Goal: Task Accomplishment & Management: Manage account settings

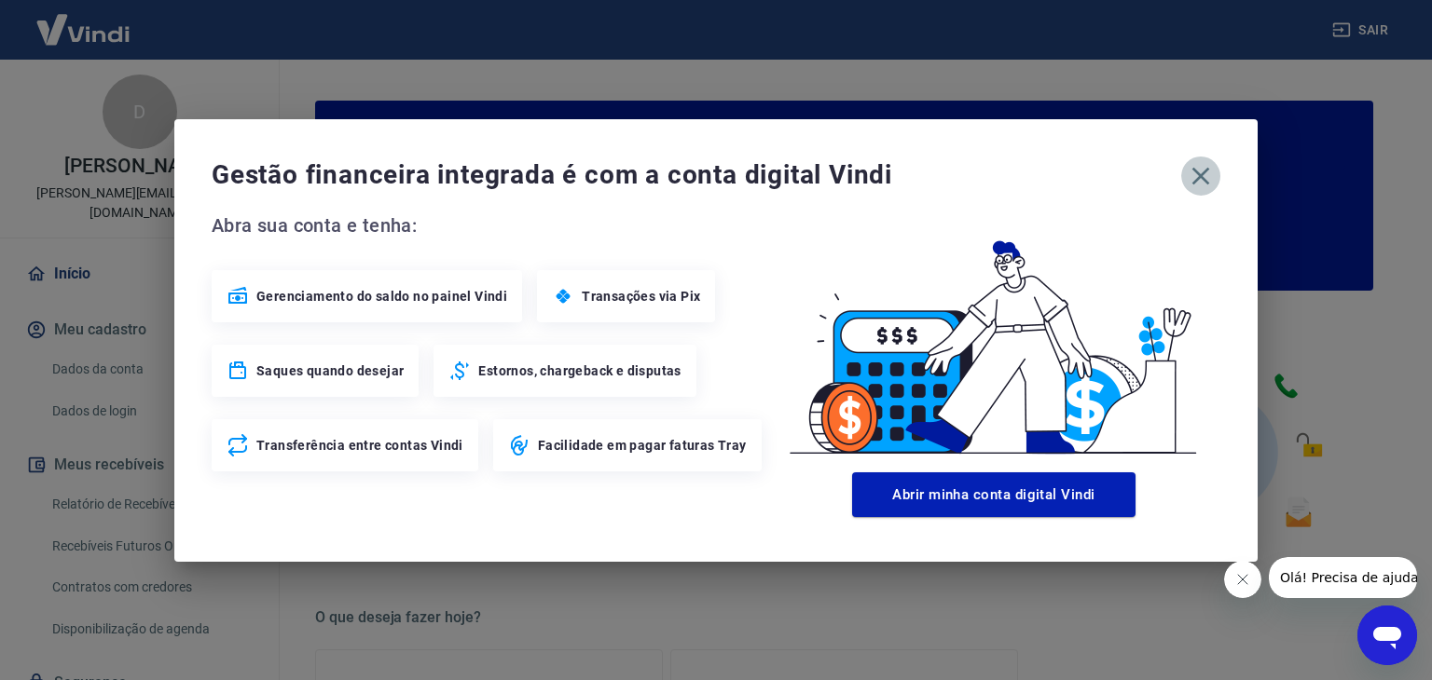
click at [1193, 175] on icon "button" at bounding box center [1201, 176] width 30 height 30
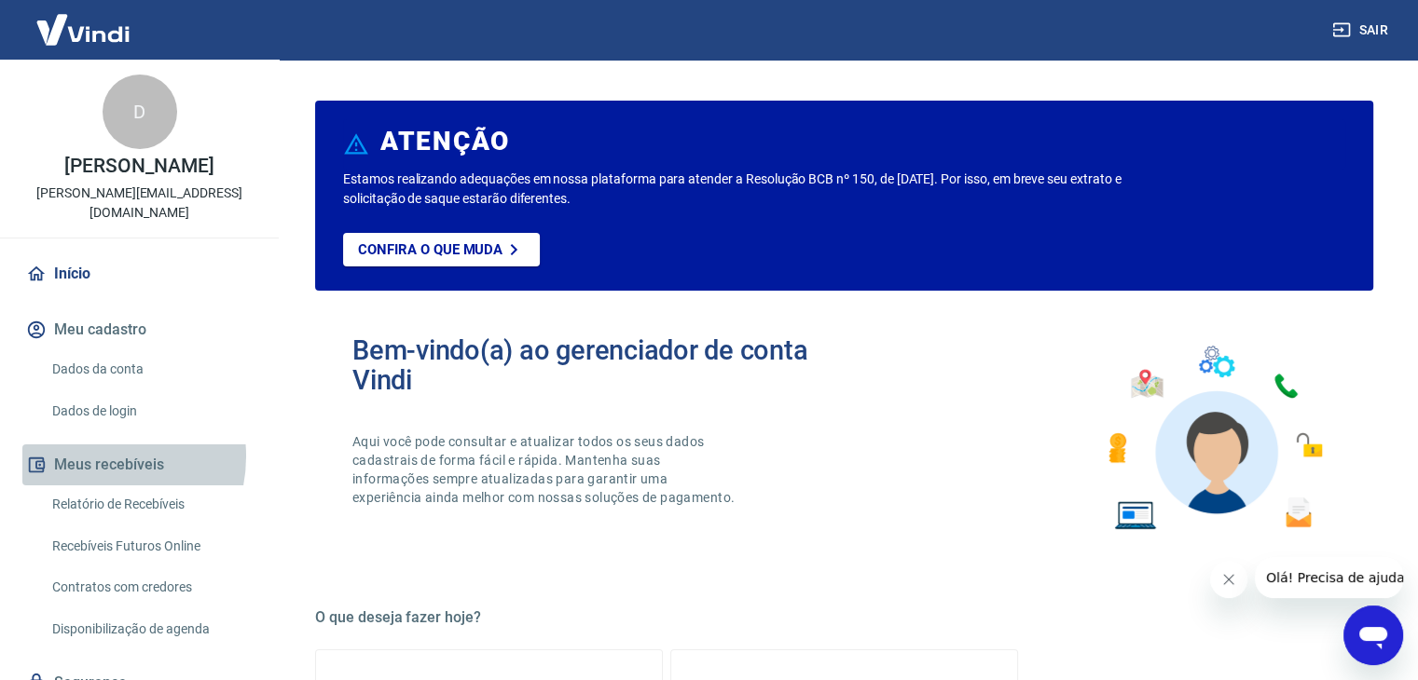
click at [92, 445] on button "Meus recebíveis" at bounding box center [139, 465] width 234 height 41
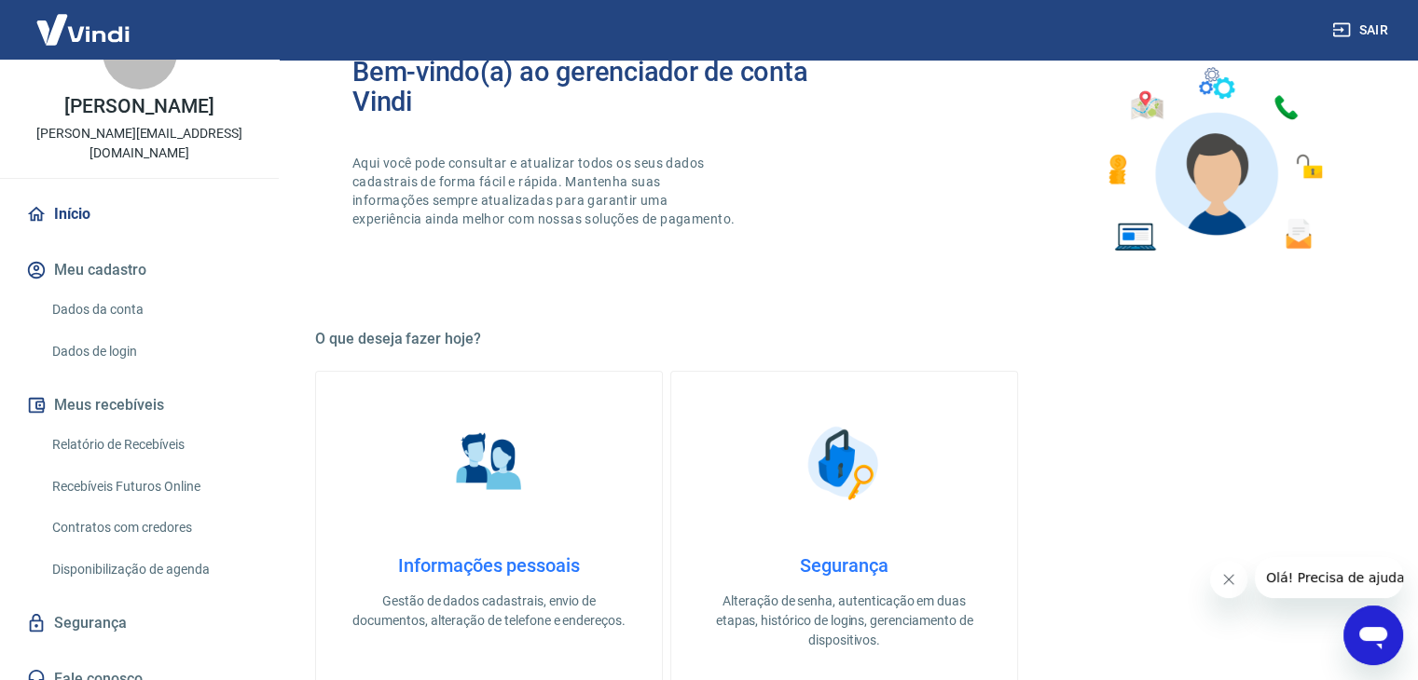
scroll to position [280, 0]
click at [142, 426] on link "Relatório de Recebíveis" at bounding box center [151, 445] width 212 height 38
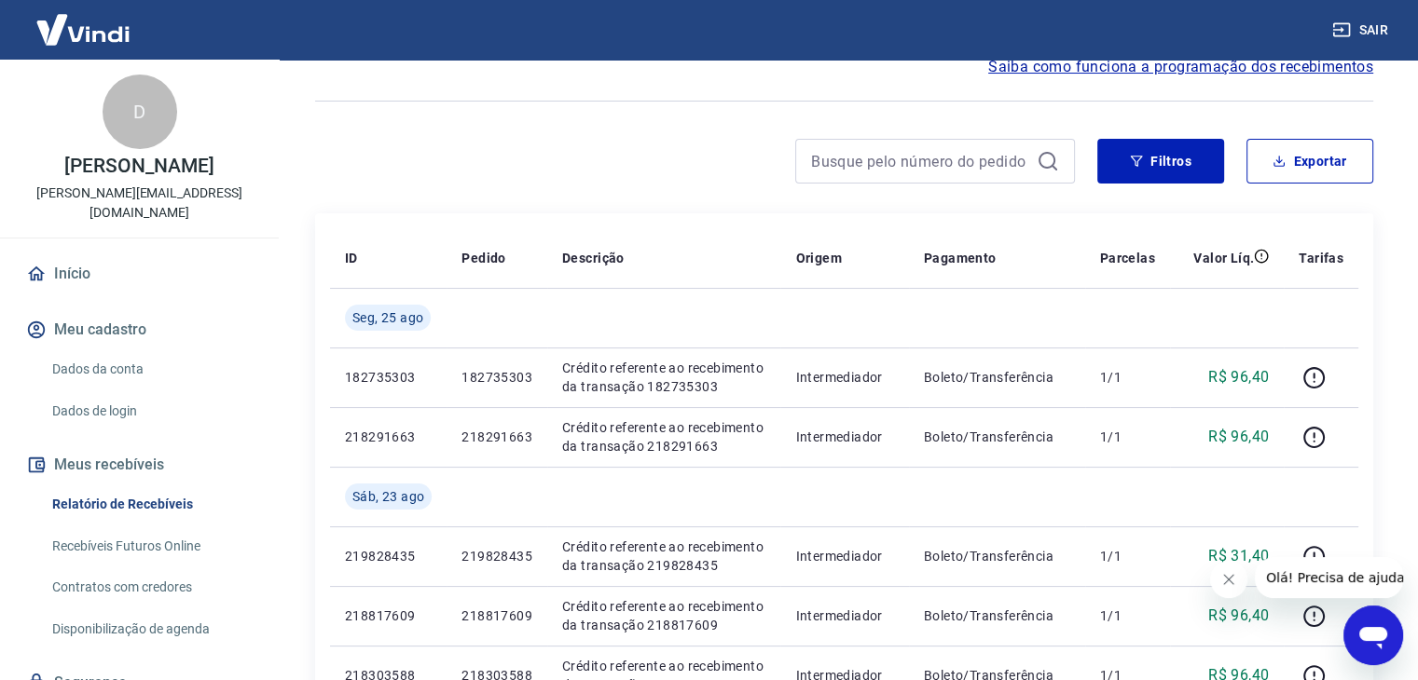
click at [73, 262] on link "Início" at bounding box center [139, 274] width 234 height 41
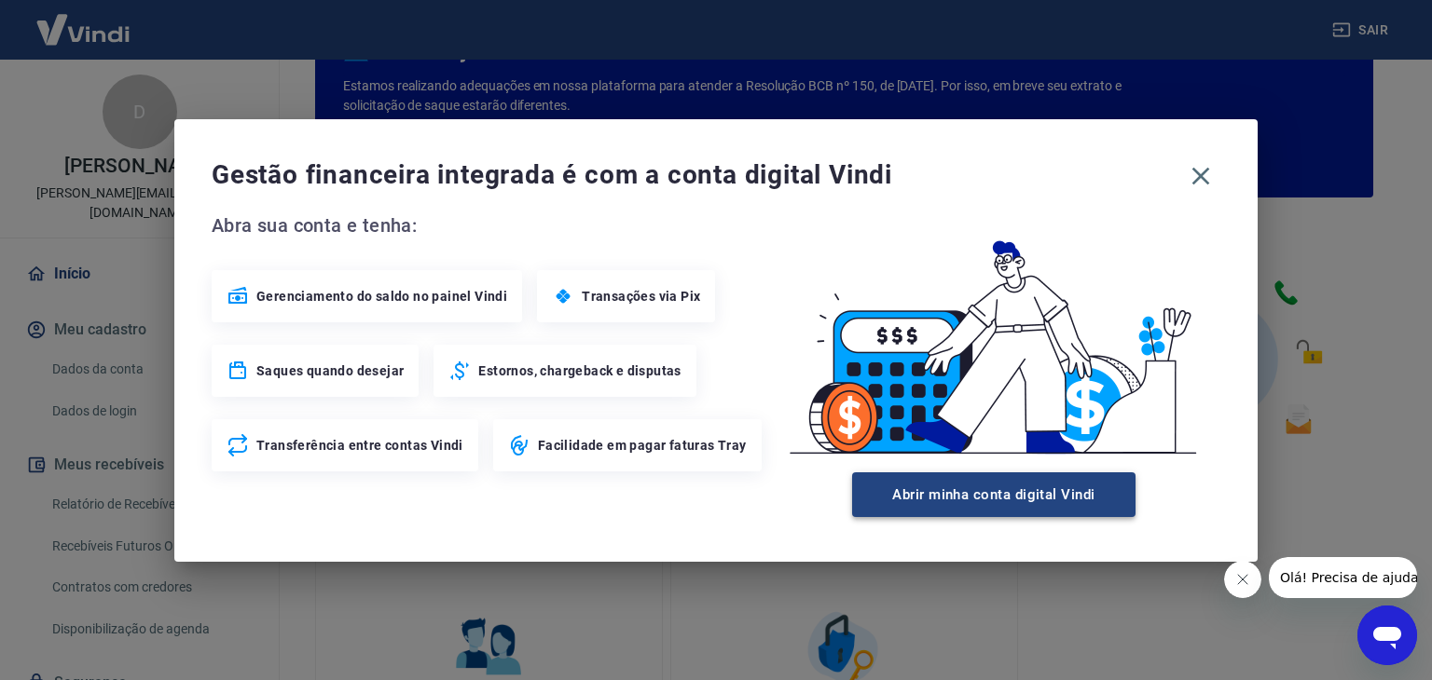
click at [991, 508] on button "Abrir minha conta digital Vindi" at bounding box center [993, 495] width 283 height 45
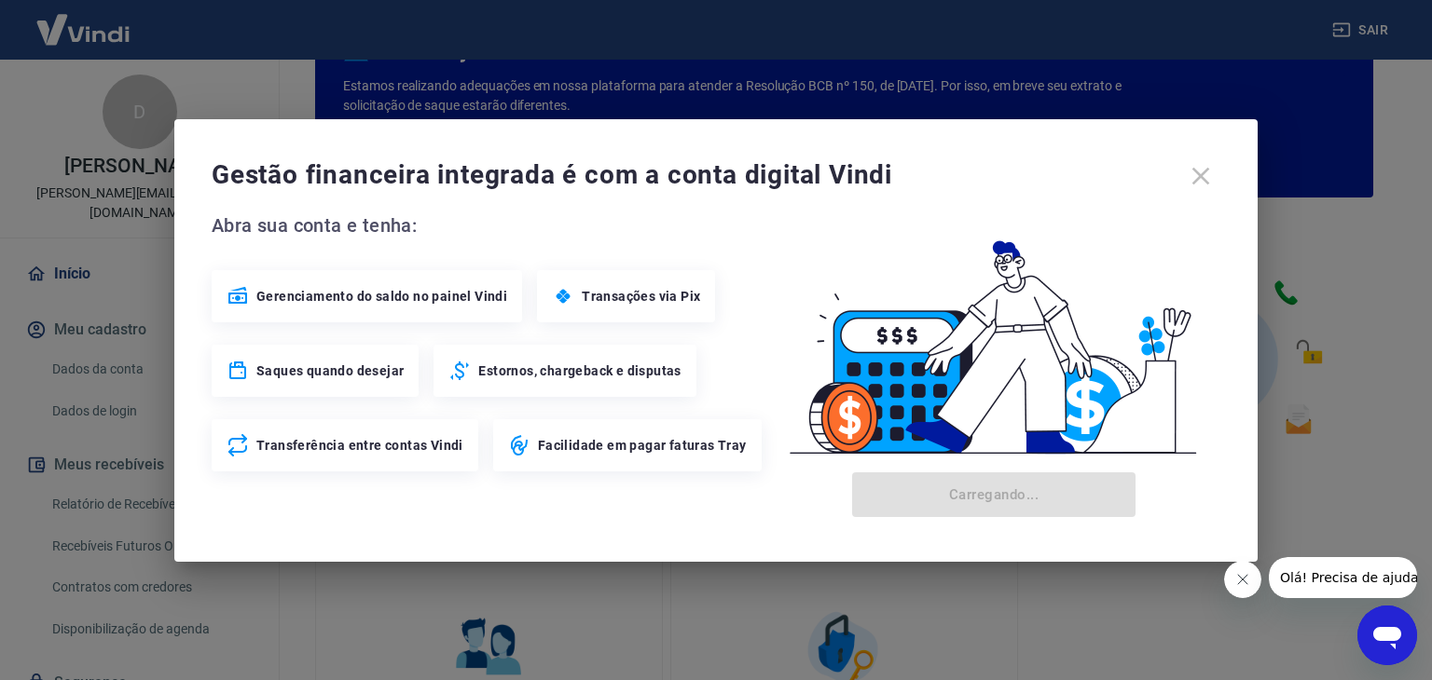
drag, startPoint x: 1192, startPoint y: 165, endPoint x: 1198, endPoint y: 176, distance: 12.5
click at [1193, 165] on div "Gestão financeira integrada é com a conta digital Vindi" at bounding box center [716, 176] width 1009 height 39
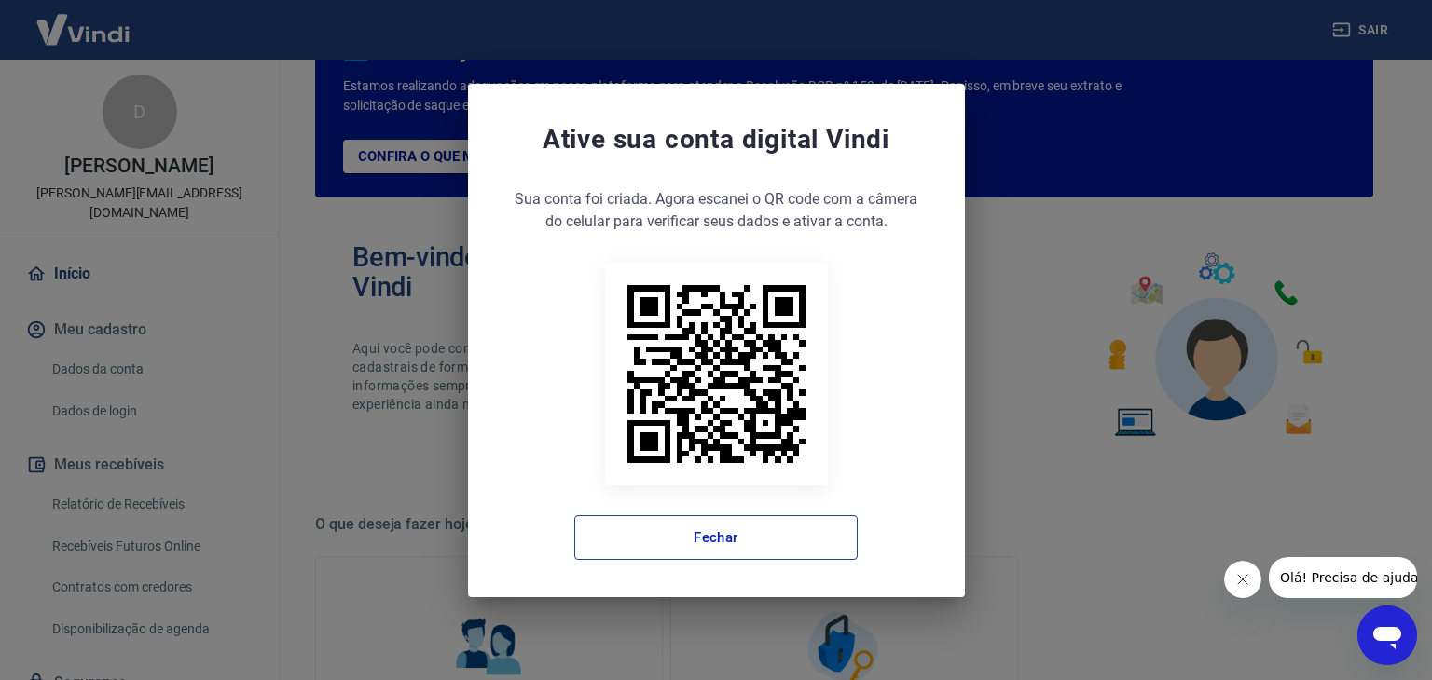
click at [743, 553] on button "Fechar" at bounding box center [715, 537] width 283 height 45
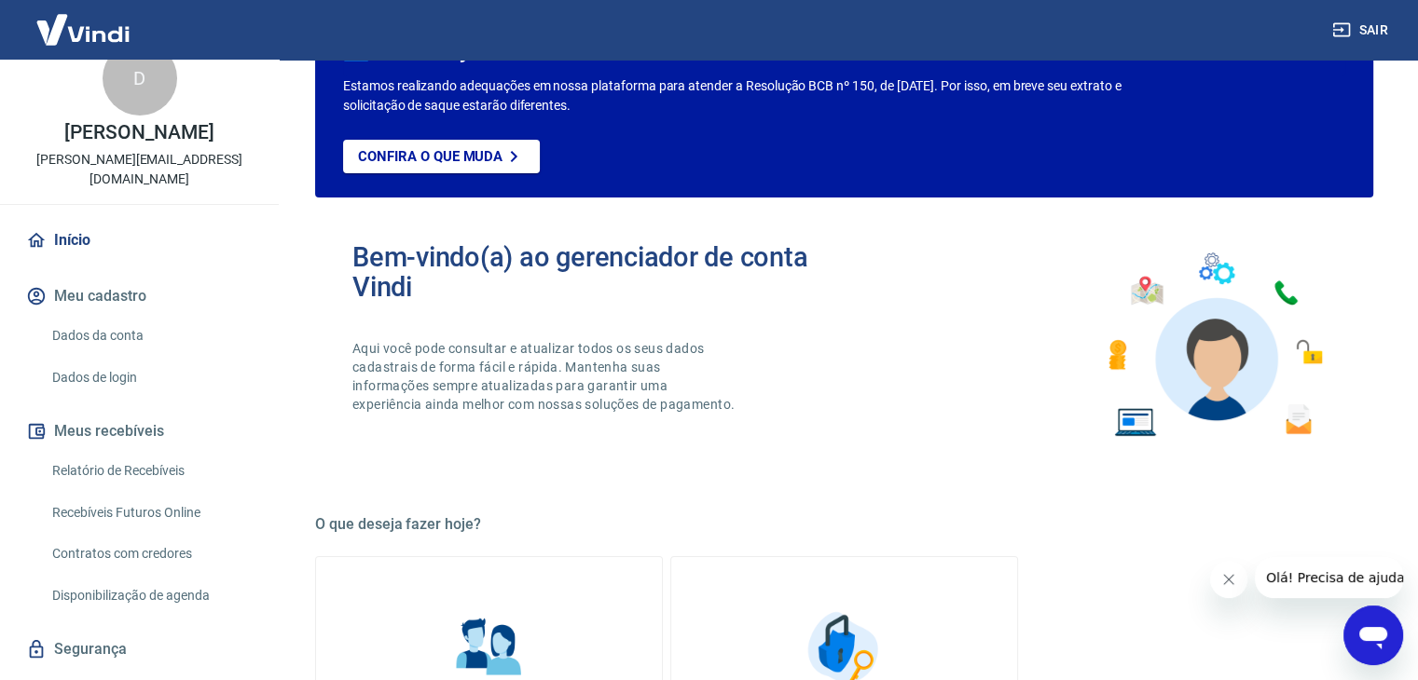
scroll to position [60, 0]
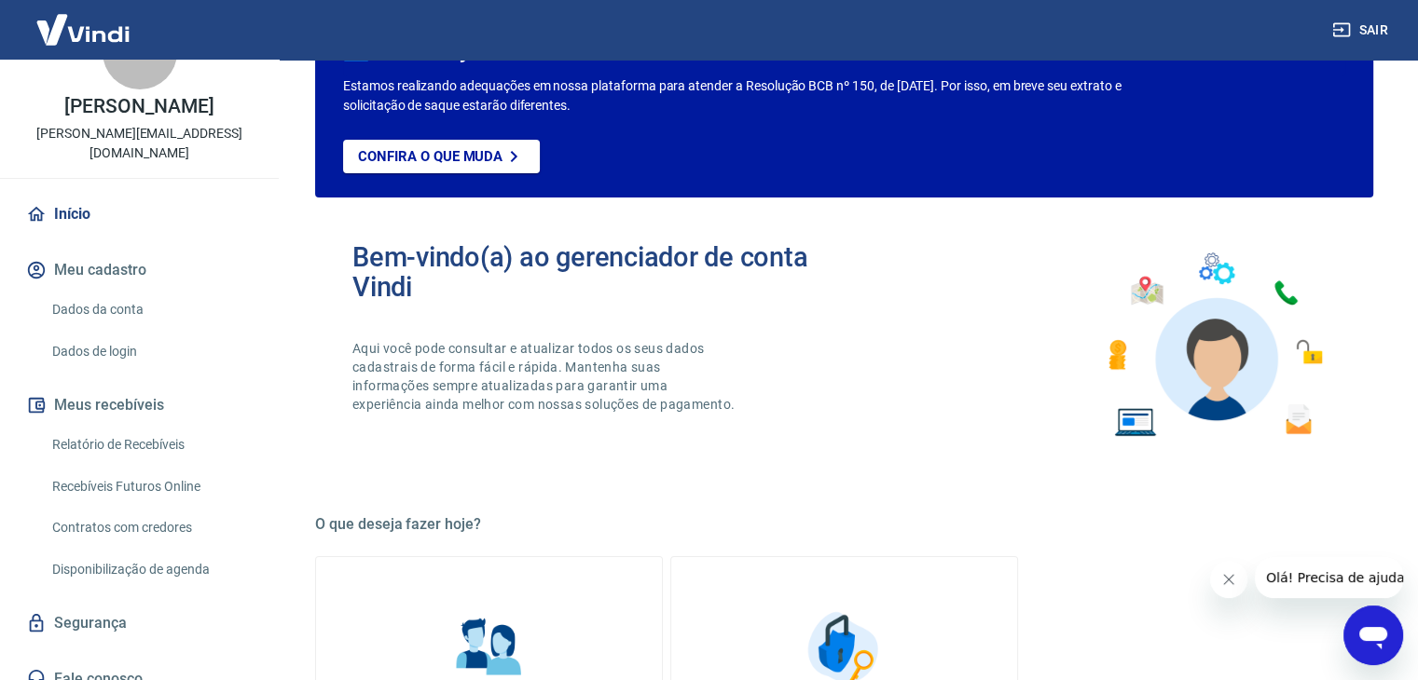
click at [107, 556] on link "Disponibilização de agenda" at bounding box center [151, 570] width 212 height 38
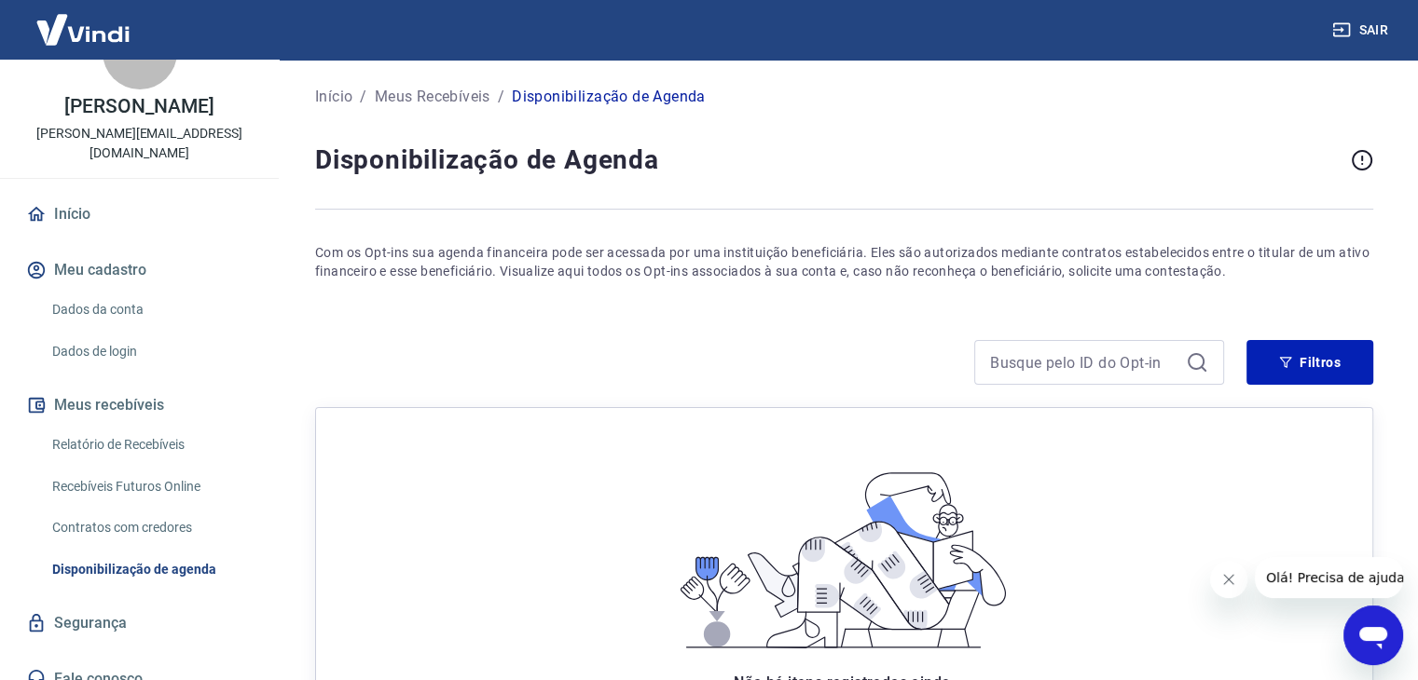
click at [96, 445] on div "Relatório de Recebíveis Recebíveis Futuros Online Contratos com credores Dispon…" at bounding box center [139, 507] width 234 height 162
click at [117, 426] on link "Relatório de Recebíveis" at bounding box center [151, 445] width 212 height 38
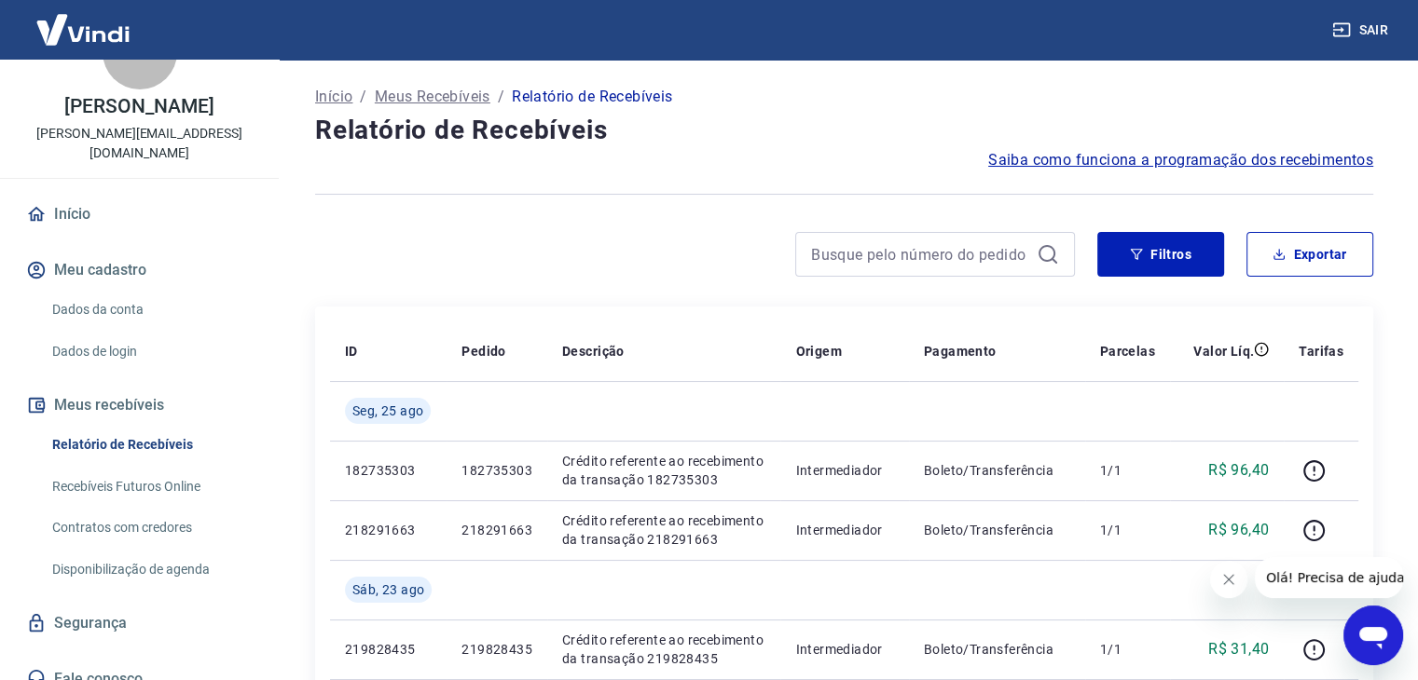
click at [123, 310] on div "Dados da conta Dados de login" at bounding box center [139, 330] width 234 height 79
click at [123, 291] on link "Dados da conta" at bounding box center [151, 310] width 212 height 38
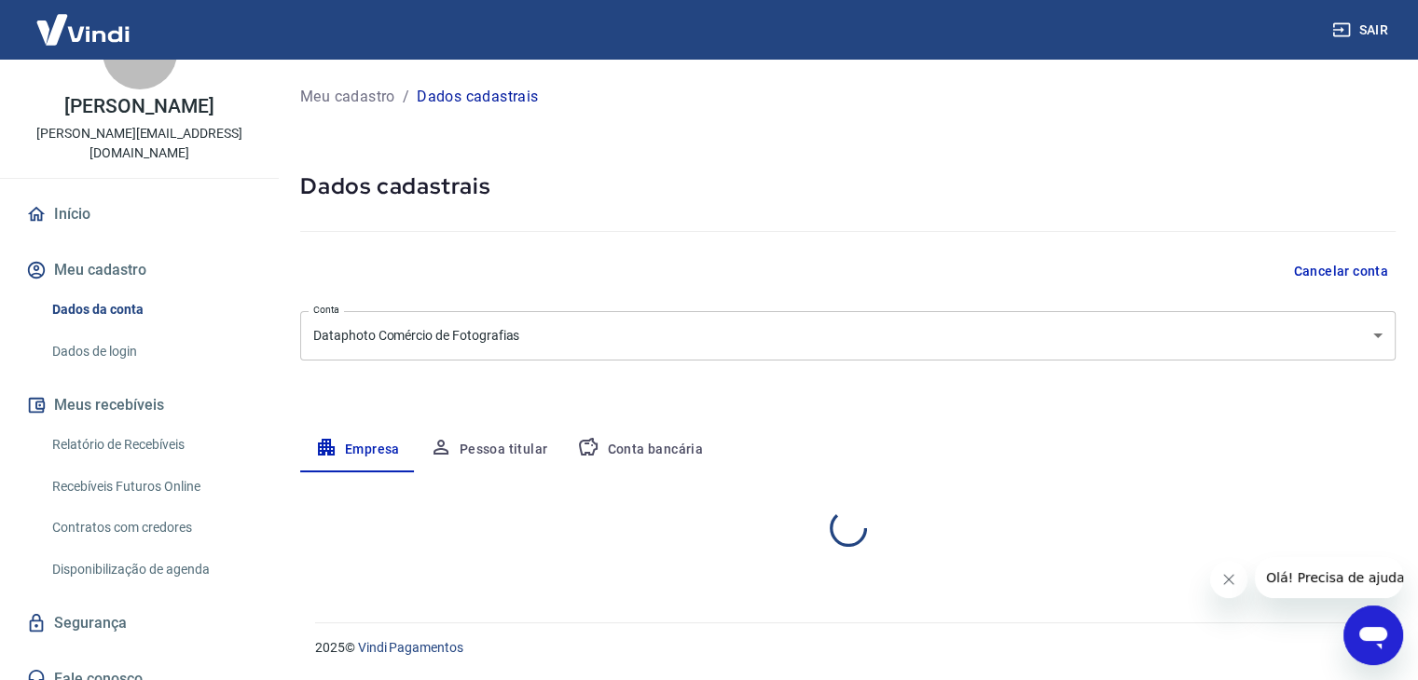
select select "RS"
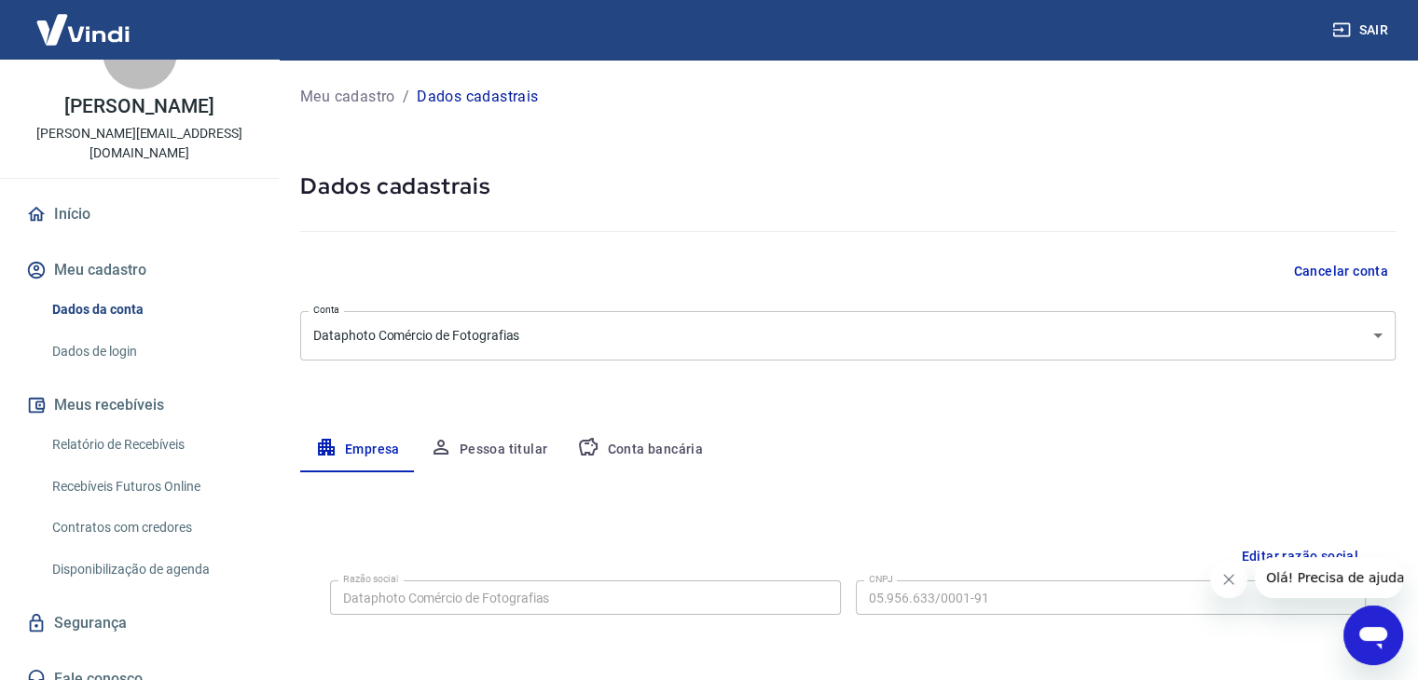
click at [465, 450] on button "Pessoa titular" at bounding box center [489, 450] width 148 height 45
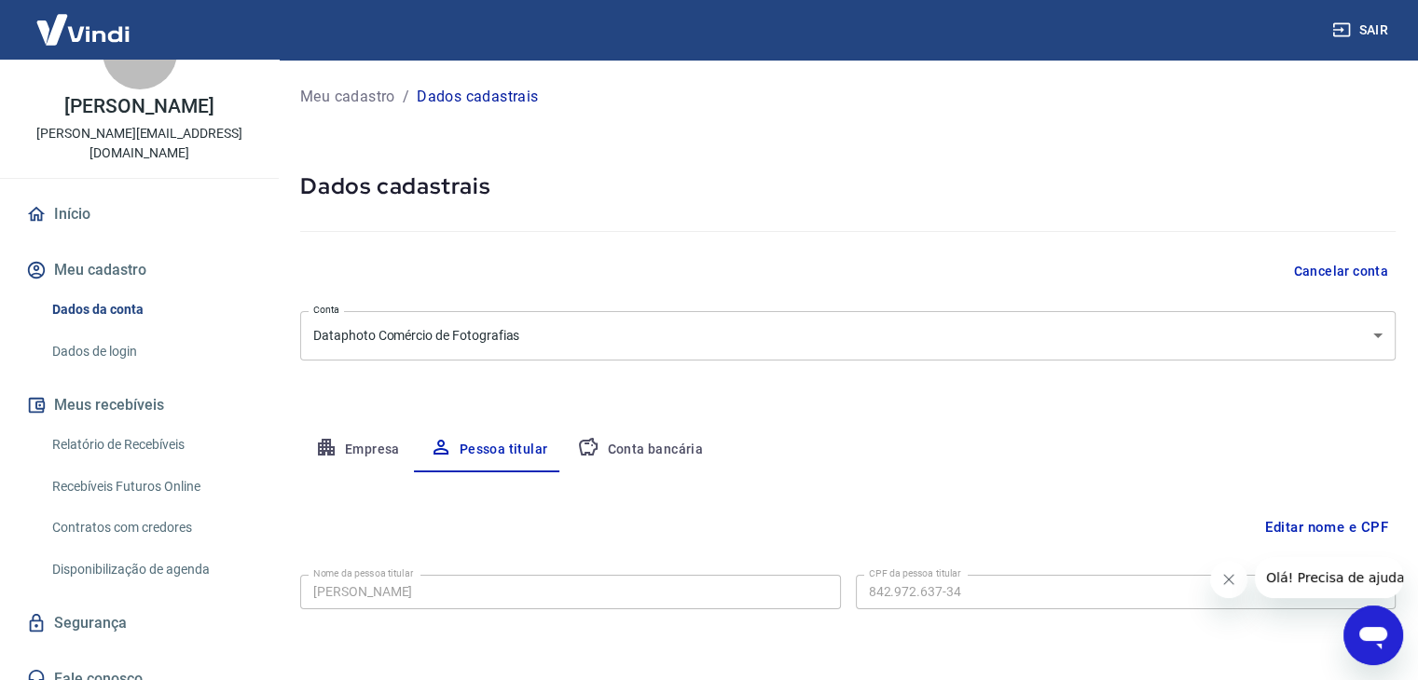
scroll to position [64, 0]
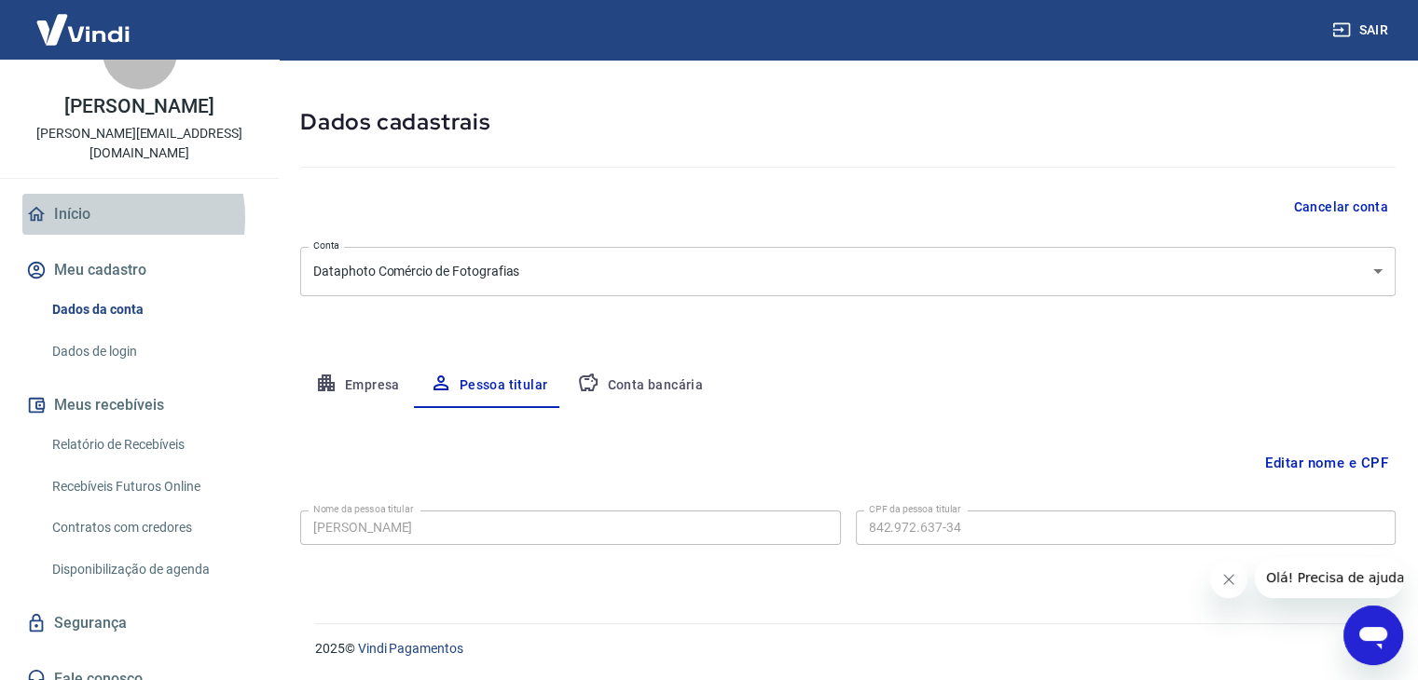
click at [97, 199] on link "Início" at bounding box center [139, 214] width 234 height 41
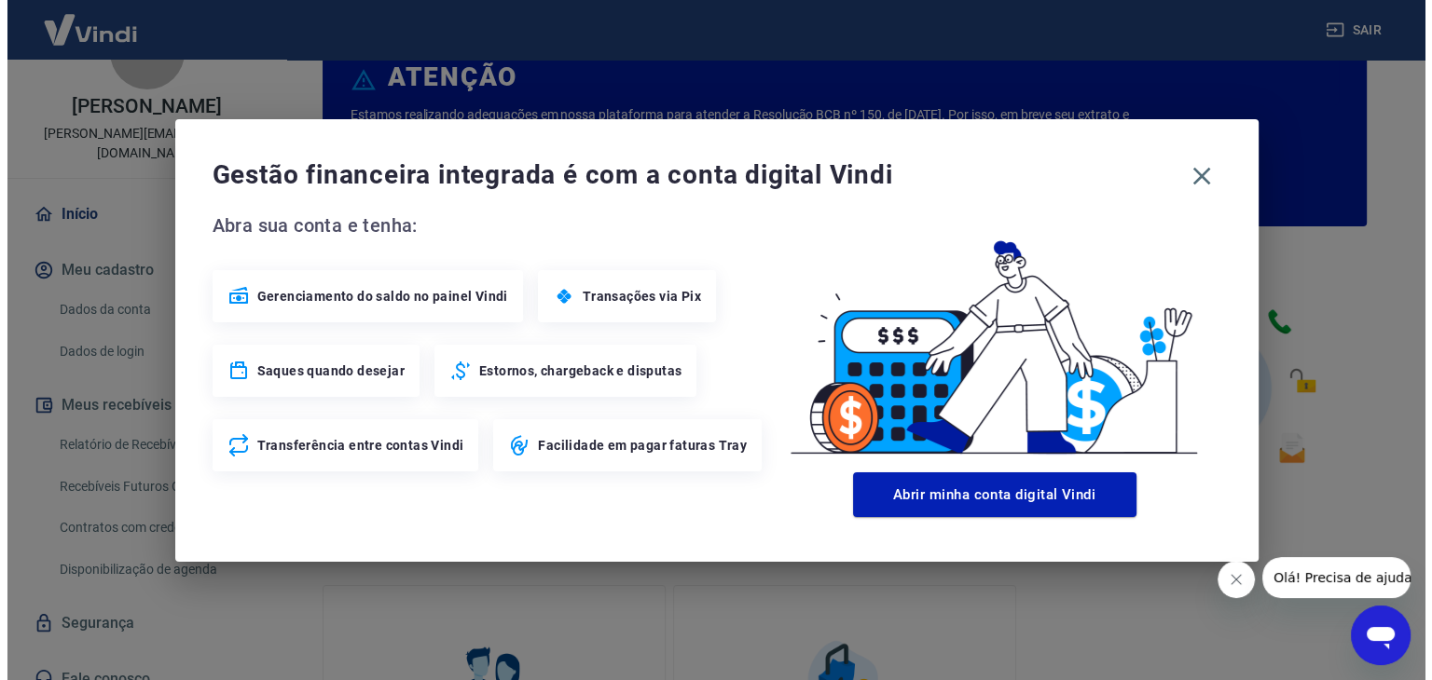
scroll to position [984, 0]
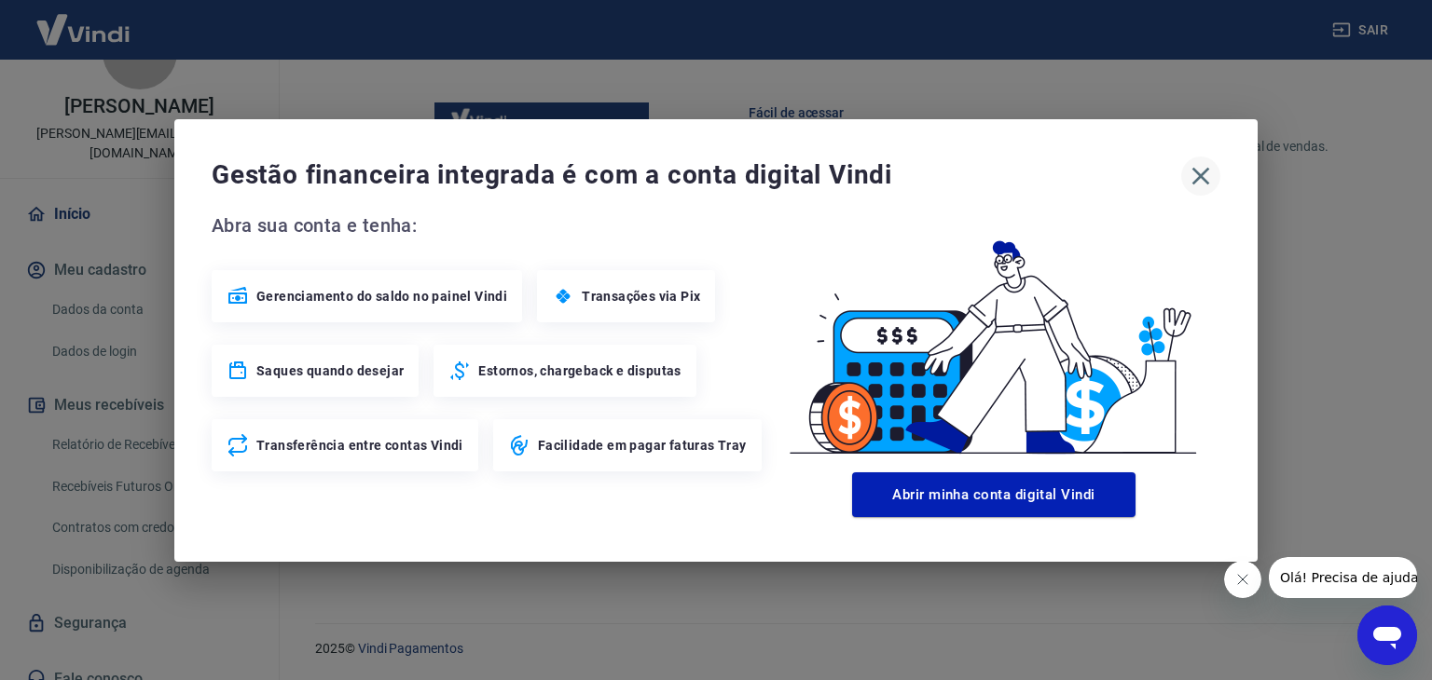
click at [1201, 176] on icon "button" at bounding box center [1201, 176] width 18 height 18
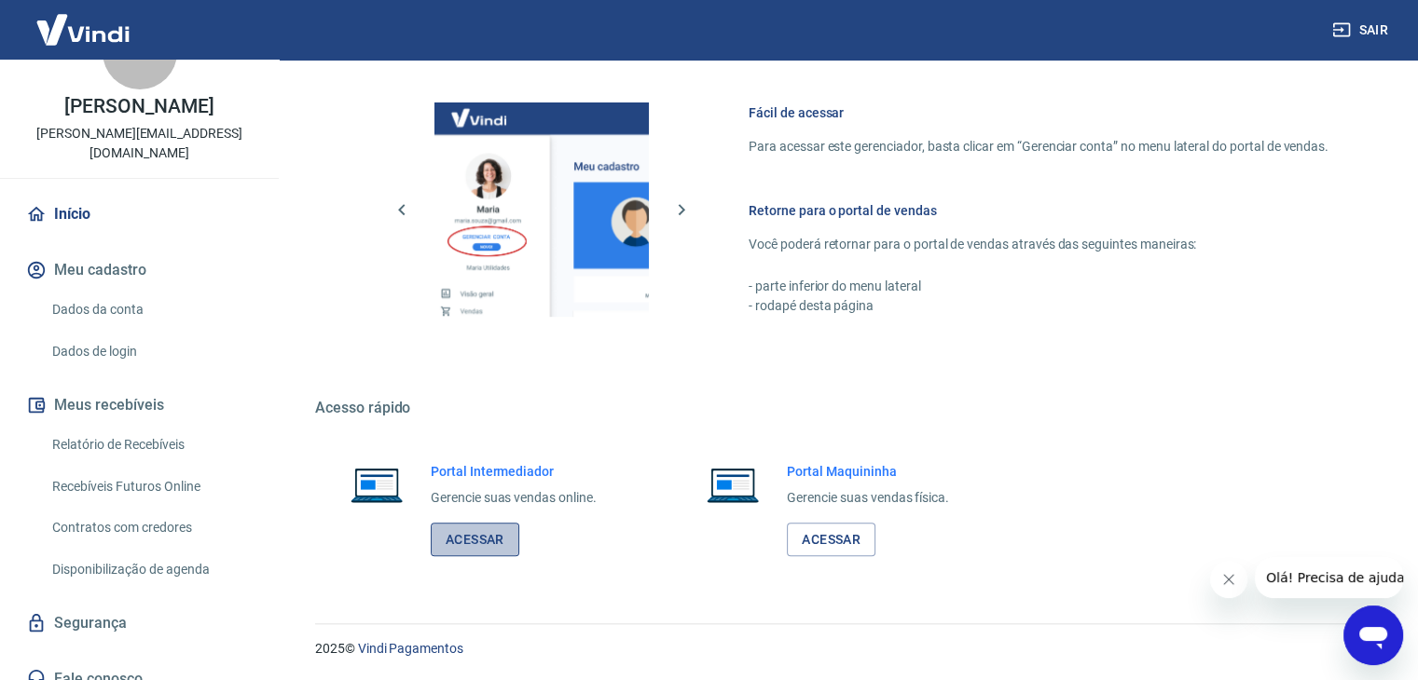
click at [445, 545] on link "Acessar" at bounding box center [475, 540] width 89 height 34
